Goal: Find specific page/section

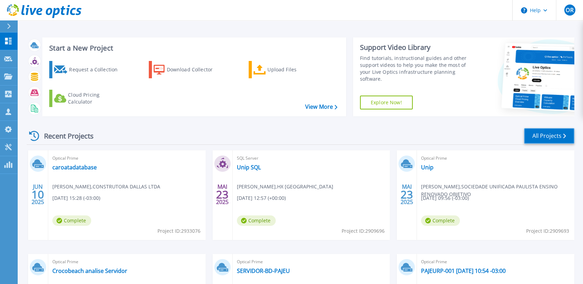
click at [555, 138] on link "All Projects" at bounding box center [549, 136] width 50 height 16
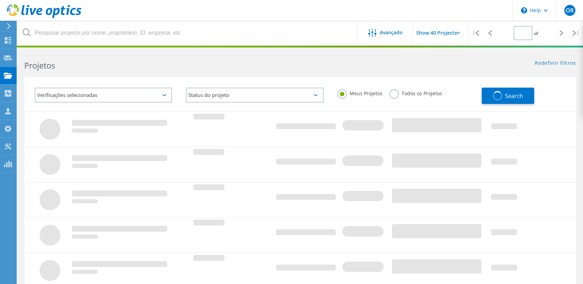
type input "1"
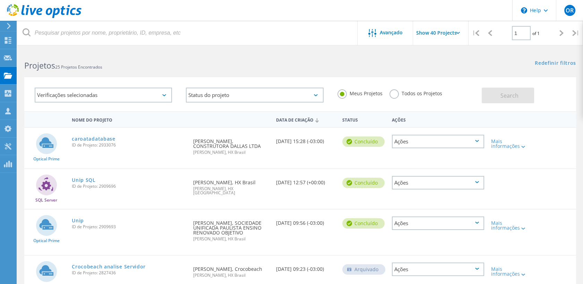
click at [388, 94] on div "Meus Projetos Todos os Projetos" at bounding box center [406, 94] width 151 height 26
click at [392, 93] on label "Todos os Projetos" at bounding box center [416, 92] width 53 height 7
click at [0, 0] on input "Todos os Projetos" at bounding box center [0, 0] width 0 height 0
click at [491, 97] on button "Search" at bounding box center [508, 96] width 52 height 16
